Goal: Find specific page/section: Find specific page/section

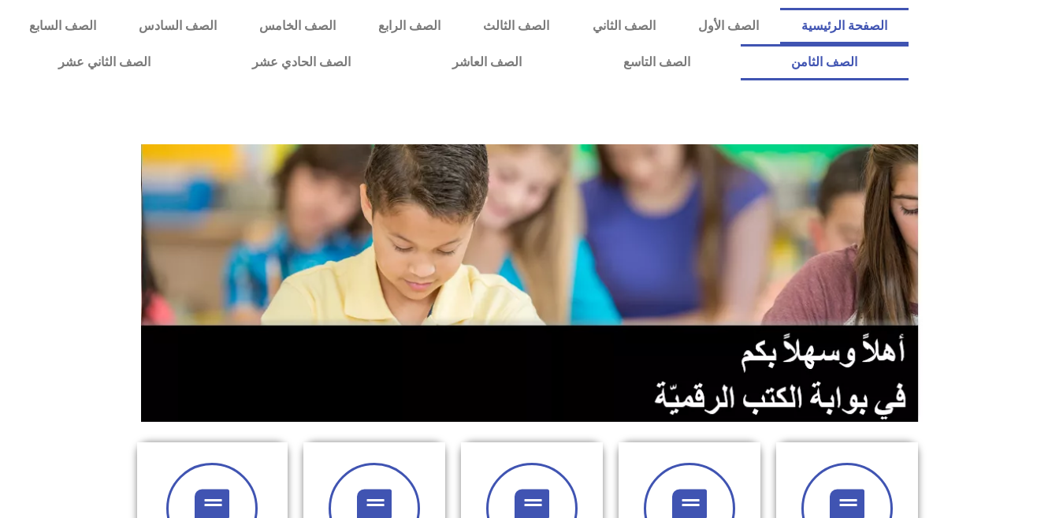
click at [741, 44] on link "الصف الثامن" at bounding box center [825, 62] width 168 height 36
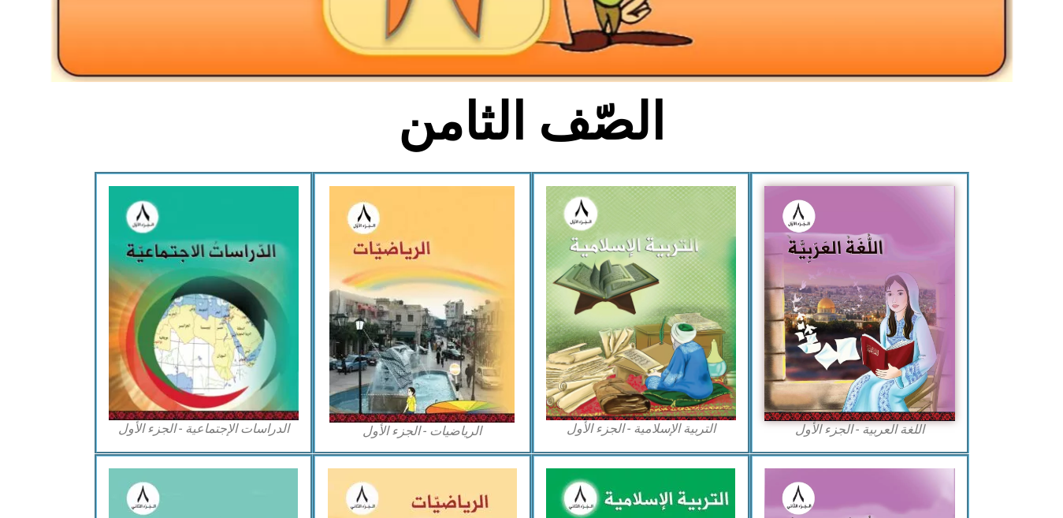
scroll to position [320, 0]
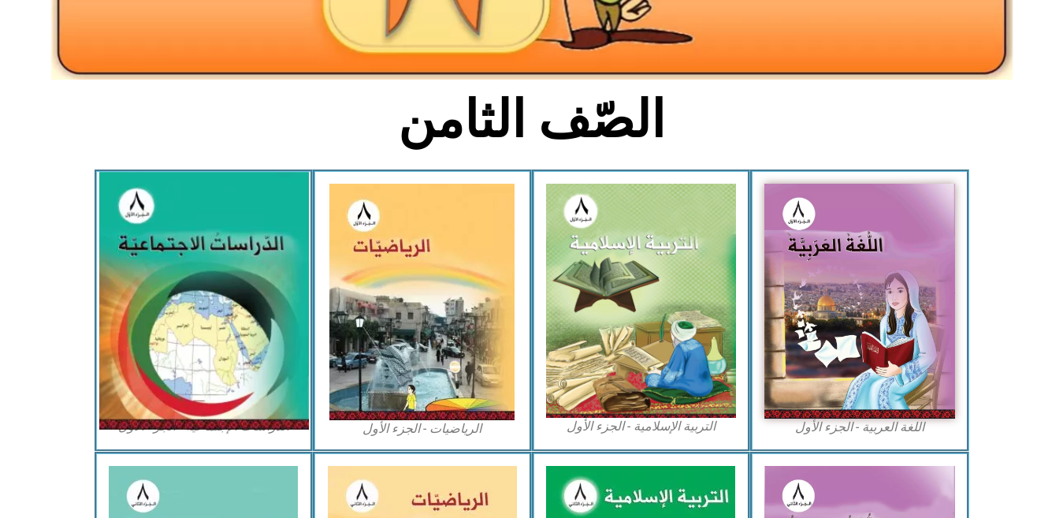
click at [214, 298] on img at bounding box center [204, 301] width 210 height 258
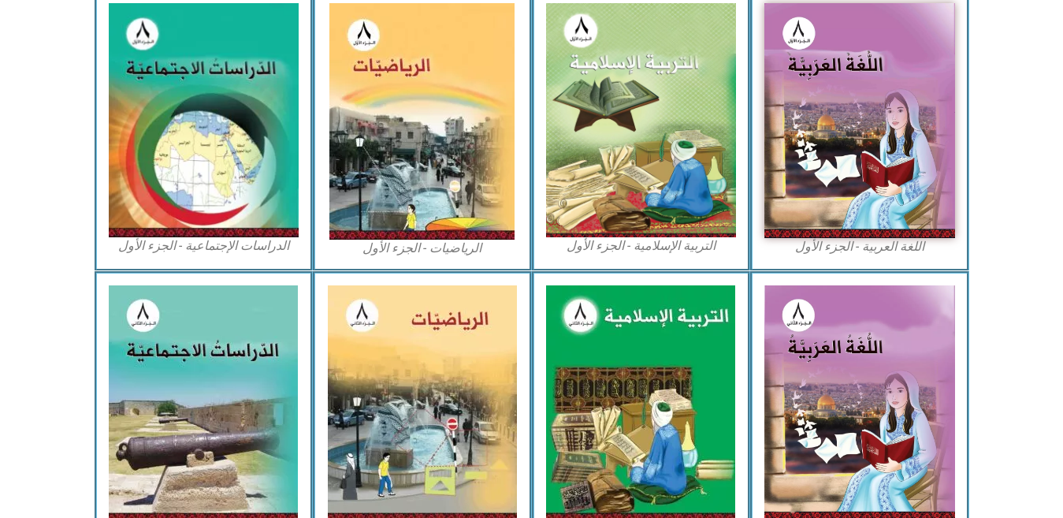
scroll to position [480, 0]
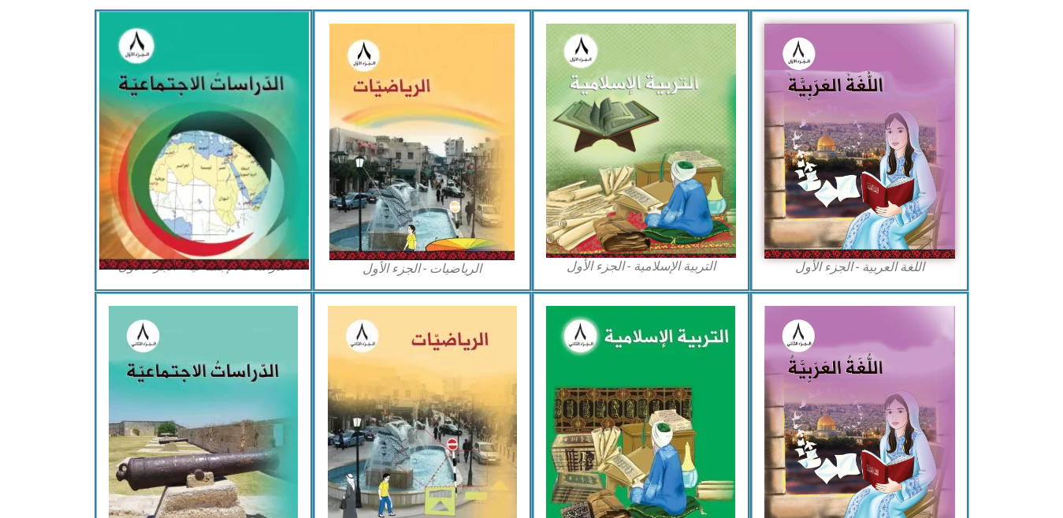
click at [196, 177] on img at bounding box center [204, 141] width 210 height 258
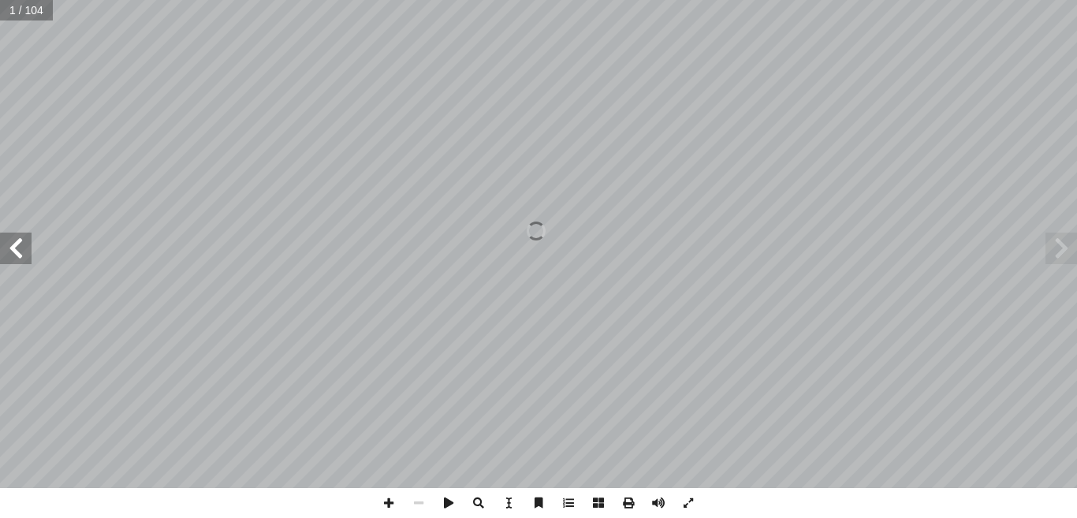
click at [12, 248] on span at bounding box center [16, 249] width 32 height 32
click at [13, 240] on span at bounding box center [16, 249] width 32 height 32
